Goal: Task Accomplishment & Management: Use online tool/utility

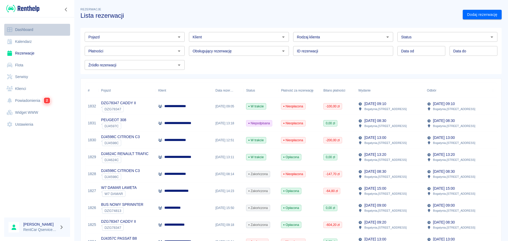
click at [28, 34] on link "Dashboard" at bounding box center [37, 30] width 66 height 12
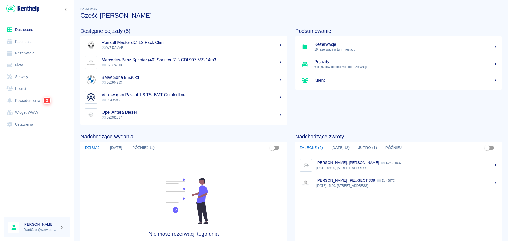
scroll to position [3, 0]
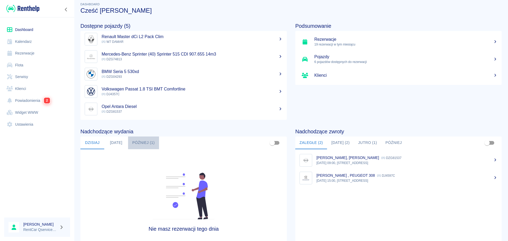
click at [139, 149] on div "[DATE] [DATE] Później (1) Nie masz rezerwacji tego dnia" at bounding box center [183, 195] width 206 height 119
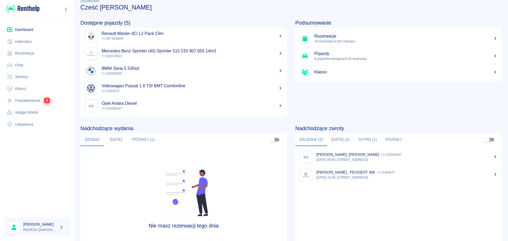
click at [144, 136] on button "Później (1)" at bounding box center [143, 139] width 31 height 13
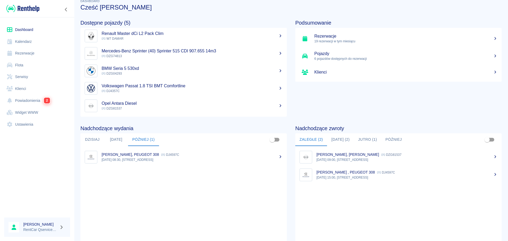
scroll to position [8, 0]
click at [313, 139] on button "Zaległe (2)" at bounding box center [311, 139] width 32 height 13
click at [337, 139] on button "[DATE] (2)" at bounding box center [340, 139] width 27 height 13
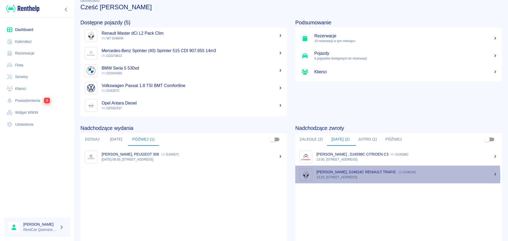
click at [343, 176] on p "13:20, [STREET_ADDRESS]" at bounding box center [406, 177] width 181 height 5
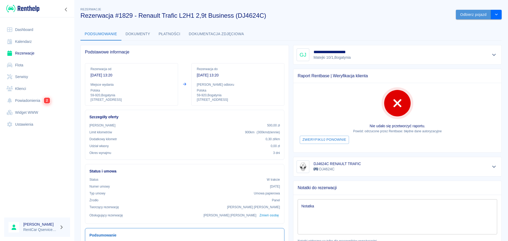
click at [470, 16] on button "Odbierz pojazd" at bounding box center [473, 15] width 35 height 10
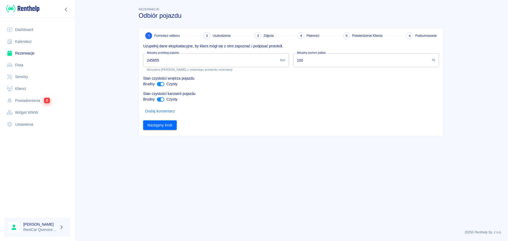
click at [169, 59] on input "245655" at bounding box center [210, 60] width 135 height 14
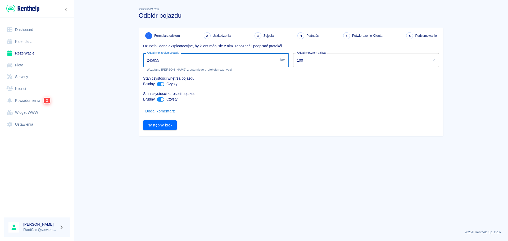
click at [169, 59] on input "245655" at bounding box center [210, 60] width 135 height 14
type input "245920"
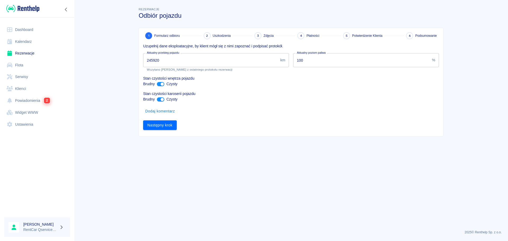
drag, startPoint x: 170, startPoint y: 167, endPoint x: 163, endPoint y: 142, distance: 26.1
click at [169, 165] on main "Rezerwacje Odbiór pojazdu 1 Formularz odbioru 2 Uszkodzenia 3 Zdjęcia 4 Płatnoś…" at bounding box center [291, 115] width 434 height 219
click at [163, 126] on button "Następny krok" at bounding box center [160, 125] width 34 height 10
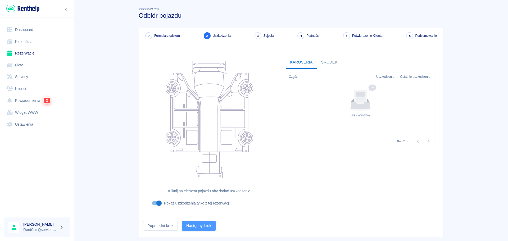
drag, startPoint x: 192, startPoint y: 225, endPoint x: 212, endPoint y: 208, distance: 26.0
click at [193, 225] on button "Następny krok" at bounding box center [199, 226] width 34 height 10
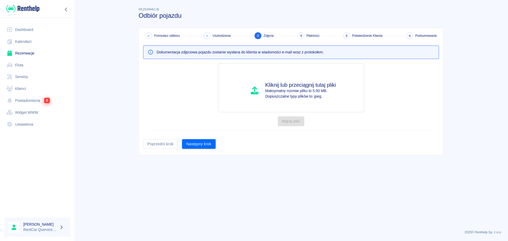
click at [209, 138] on div "Następny krok" at bounding box center [197, 142] width 38 height 14
click at [210, 141] on button "Następny krok" at bounding box center [199, 144] width 34 height 10
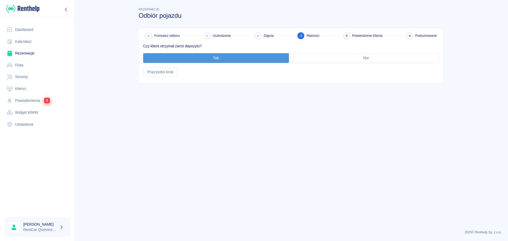
click at [208, 55] on button "Tak" at bounding box center [216, 58] width 146 height 10
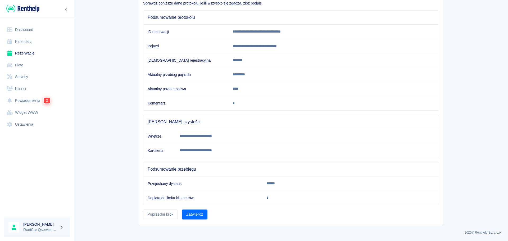
scroll to position [43, 0]
click at [202, 214] on button "Zatwierdź" at bounding box center [194, 214] width 25 height 10
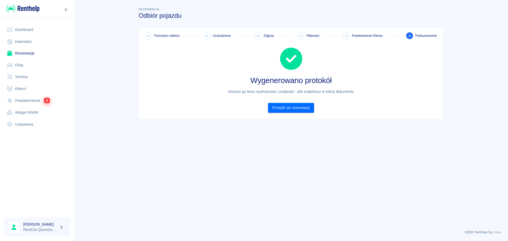
scroll to position [0, 0]
click at [291, 107] on link "Przejdź do rezerwacji" at bounding box center [291, 108] width 46 height 10
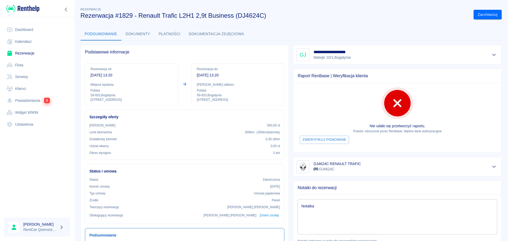
click at [148, 34] on button "Dokumenty" at bounding box center [137, 34] width 33 height 13
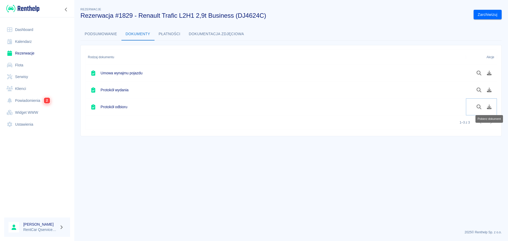
click at [487, 110] on button "Pobierz dokument" at bounding box center [489, 106] width 10 height 9
click at [478, 74] on icon "Podgląd dokumentu" at bounding box center [478, 73] width 5 height 5
